Goal: Transaction & Acquisition: Purchase product/service

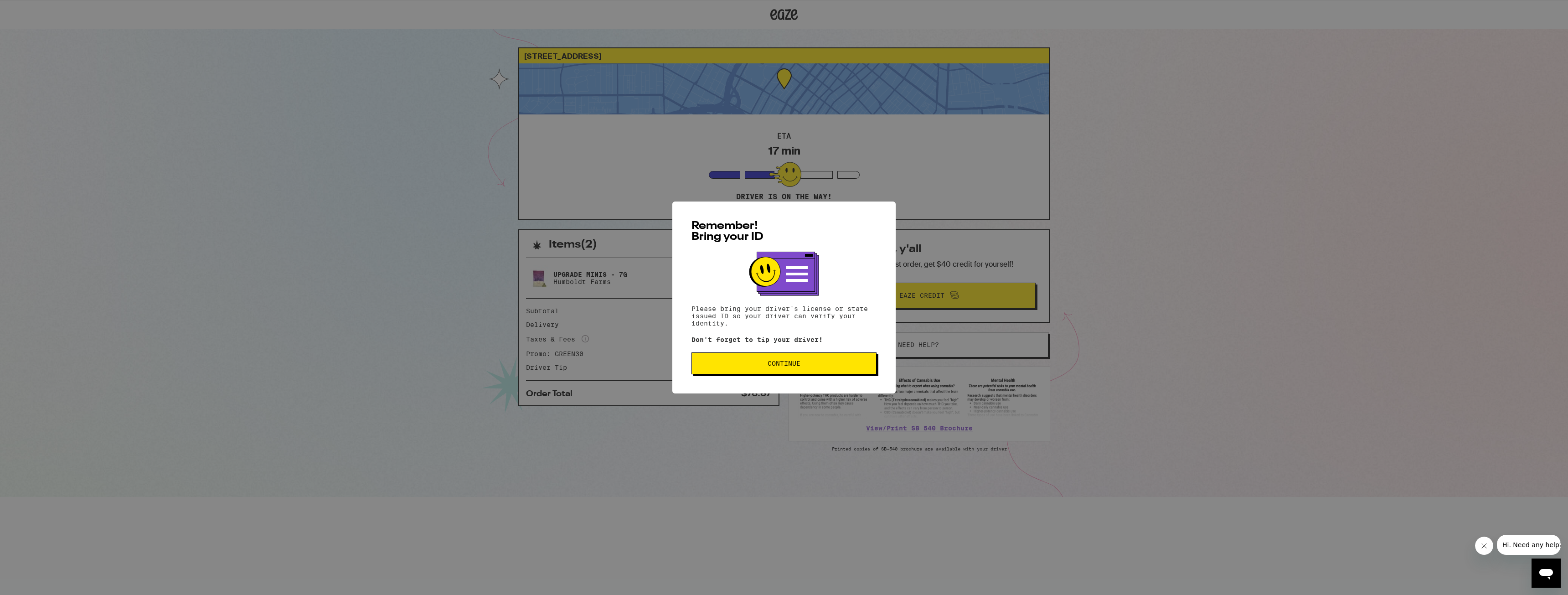
click at [772, 359] on button "Continue" at bounding box center [784, 364] width 185 height 22
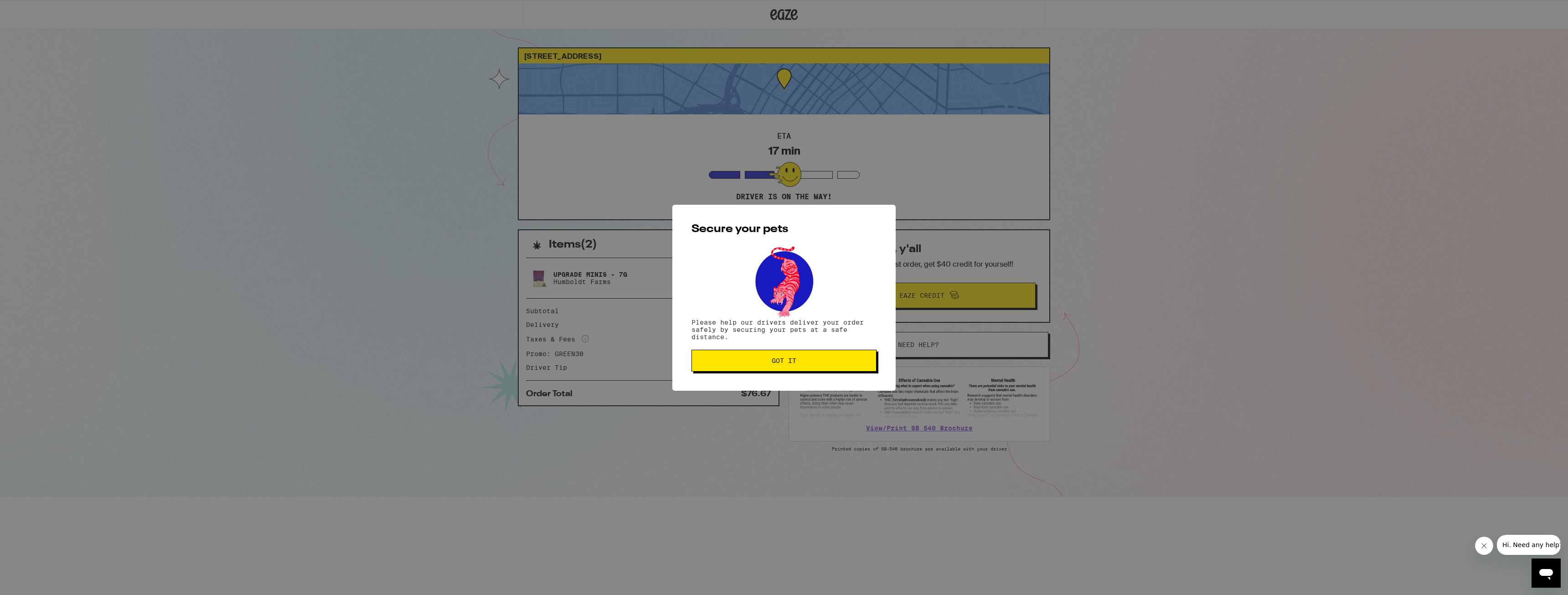
click at [780, 364] on span "Got it" at bounding box center [784, 361] width 24 height 6
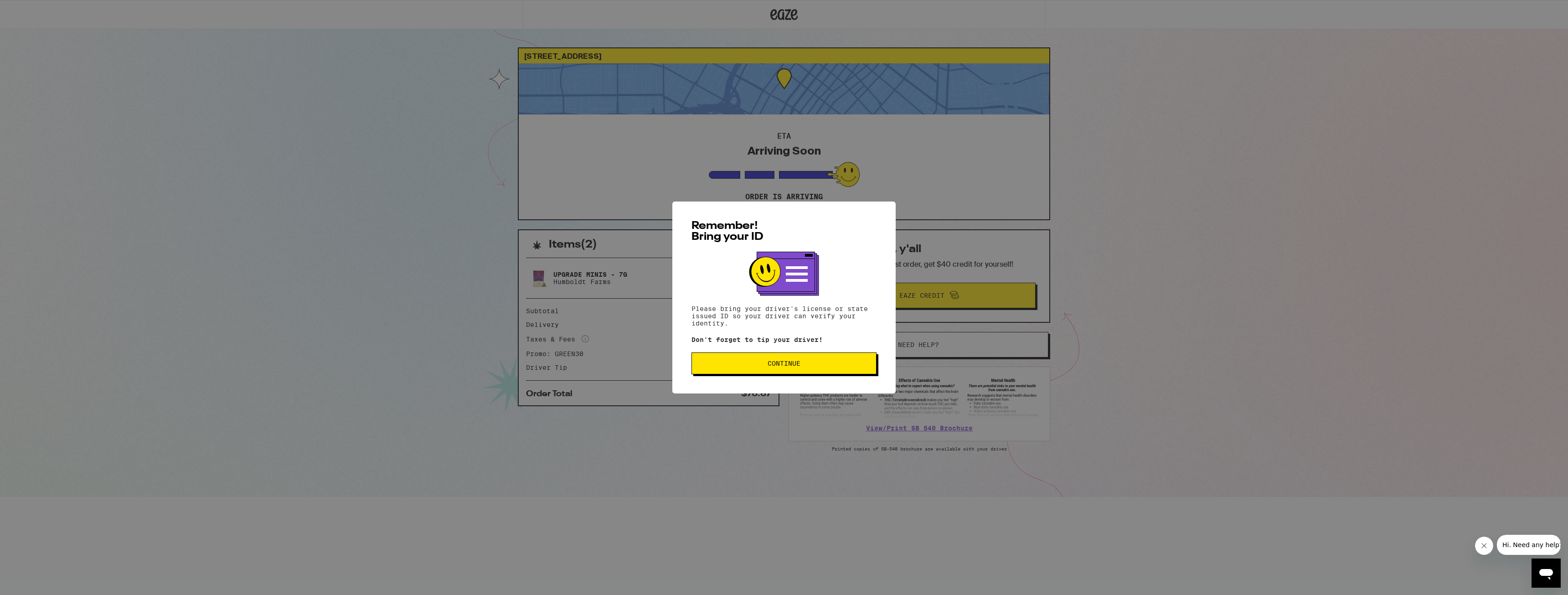
click at [740, 370] on button "Continue" at bounding box center [784, 364] width 185 height 22
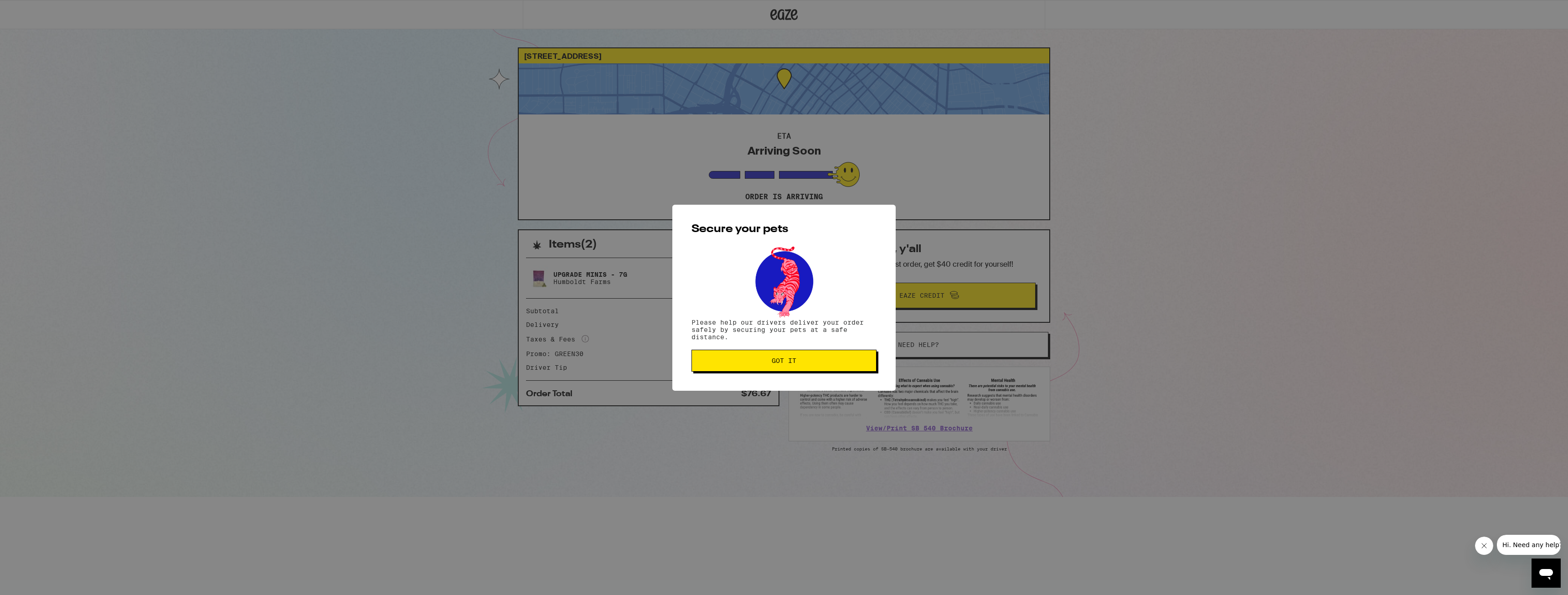
click at [744, 361] on span "Got it" at bounding box center [784, 361] width 170 height 6
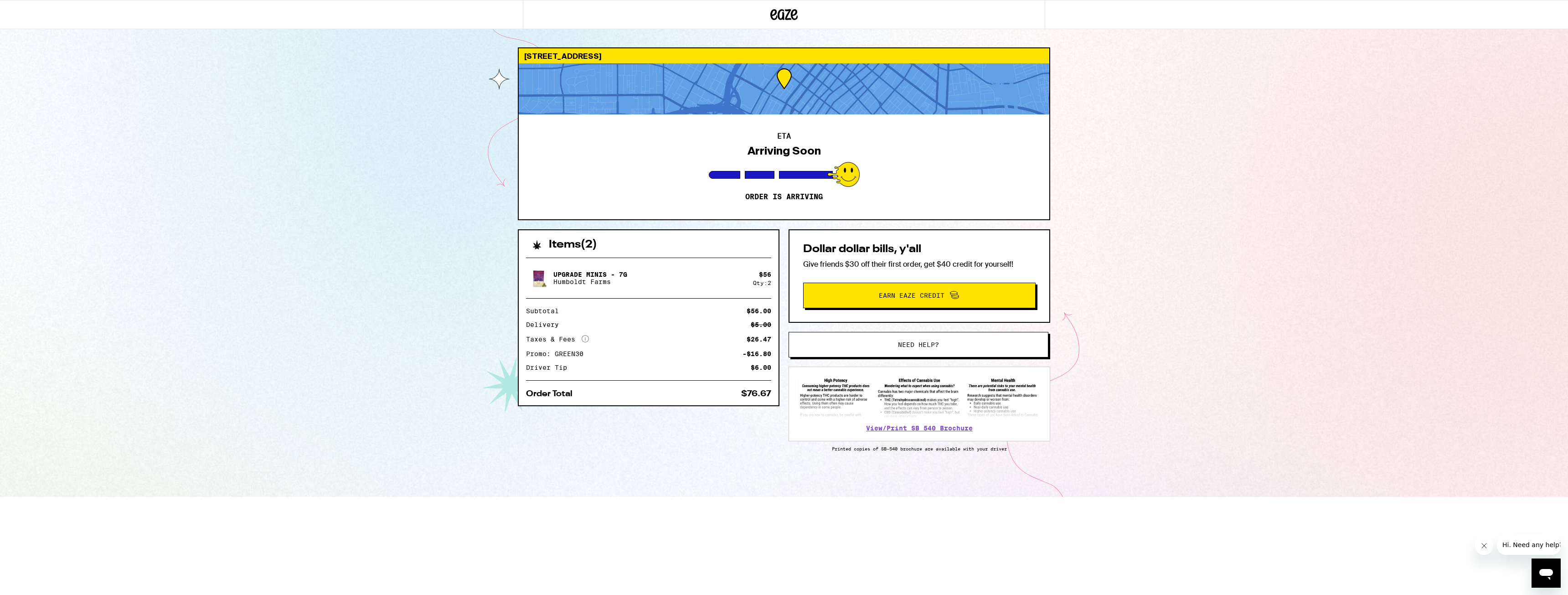
click at [737, 364] on div "Secure your pets Please help our drivers deliver your order safely by securing …" at bounding box center [784, 297] width 1568 height 595
